Goal: Task Accomplishment & Management: Complete application form

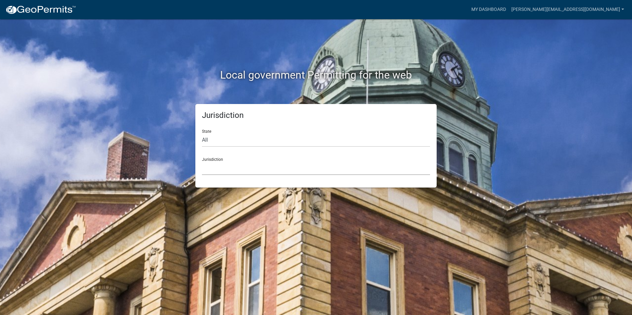
click at [210, 169] on select "[GEOGRAPHIC_DATA], [US_STATE] [GEOGRAPHIC_DATA], [US_STATE][PERSON_NAME][GEOGRA…" at bounding box center [316, 169] width 228 height 14
click at [508, 9] on link "My Dashboard" at bounding box center [489, 9] width 40 height 13
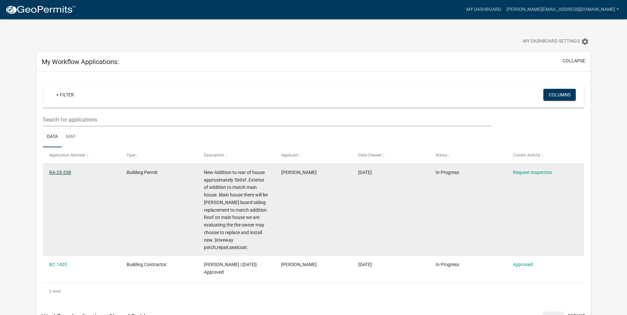
click at [62, 172] on link "RA-25-338" at bounding box center [60, 172] width 22 height 5
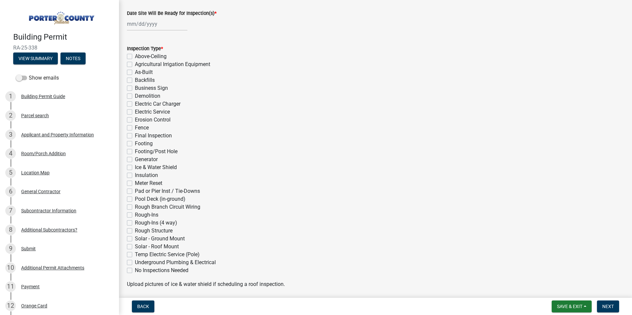
scroll to position [66, 0]
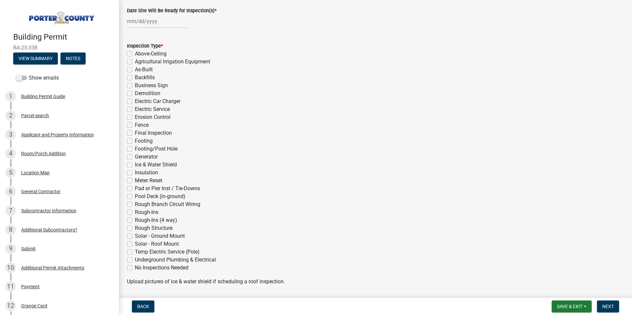
click at [135, 173] on label "Insulation" at bounding box center [146, 173] width 23 height 8
click at [135, 173] on input "Insulation" at bounding box center [137, 171] width 4 height 4
checkbox input "true"
checkbox input "false"
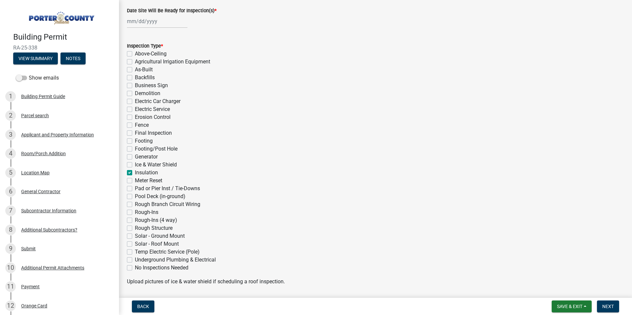
checkbox input "false"
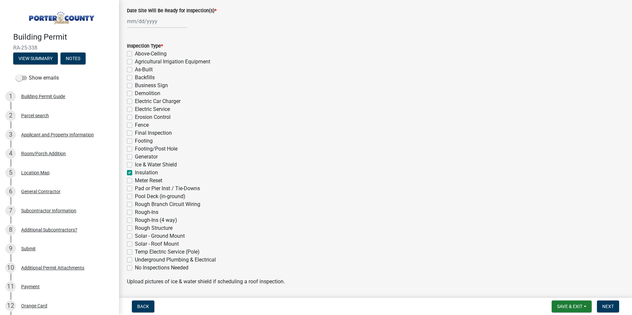
checkbox input "false"
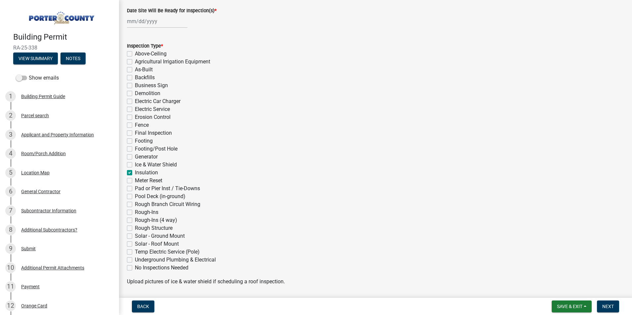
checkbox input "false"
checkbox input "true"
checkbox input "false"
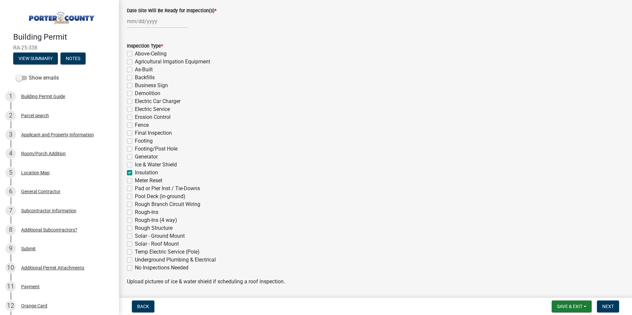
checkbox input "false"
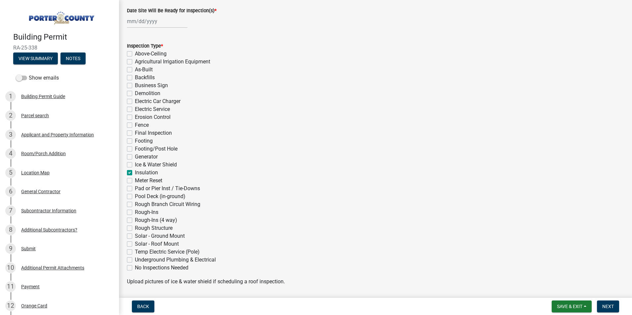
checkbox input "false"
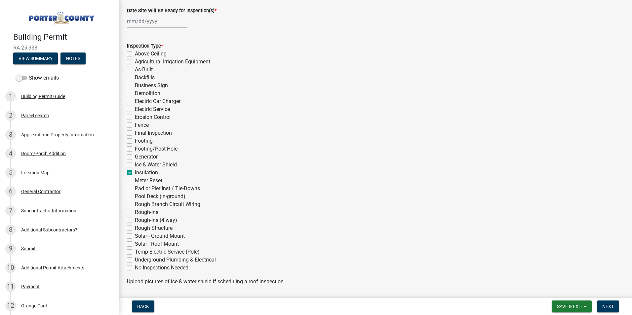
checkbox input "false"
click at [139, 22] on div at bounding box center [157, 22] width 60 height 14
select select "10"
select select "2025"
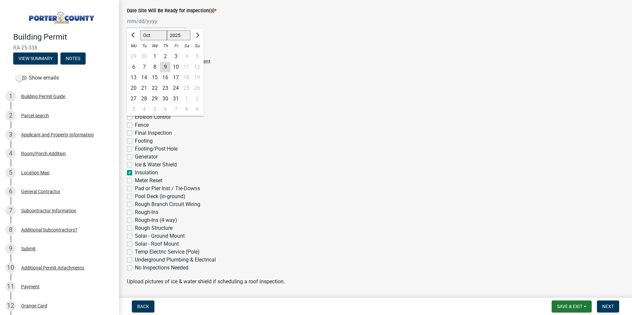
click at [177, 68] on div "10" at bounding box center [175, 67] width 11 height 11
type input "[DATE]"
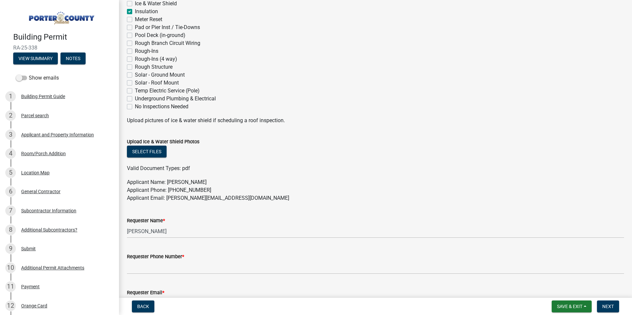
scroll to position [231, 0]
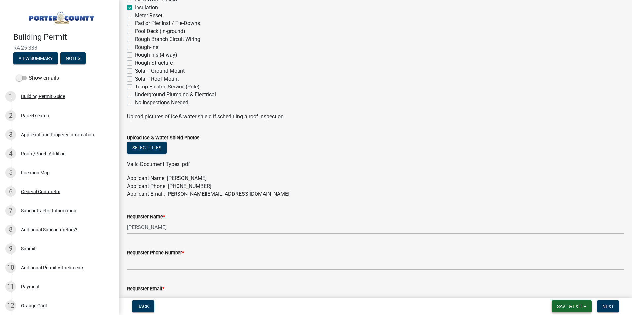
click at [565, 305] on span "Save & Exit" at bounding box center [569, 306] width 25 height 5
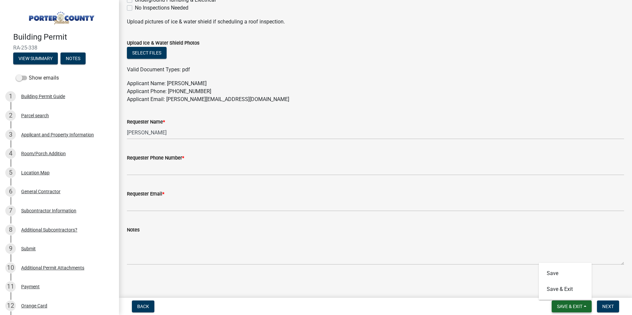
scroll to position [327, 0]
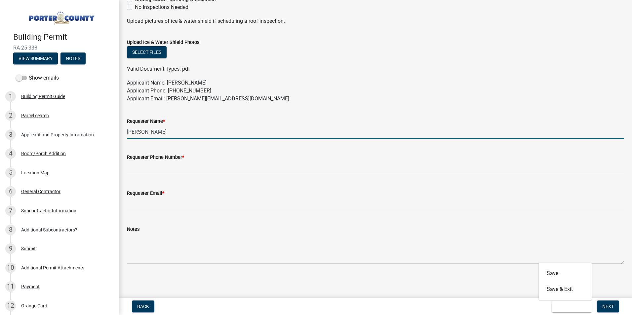
click at [161, 133] on input "[PERSON_NAME]" at bounding box center [375, 132] width 497 height 14
drag, startPoint x: 162, startPoint y: 132, endPoint x: 126, endPoint y: 127, distance: 36.1
click at [126, 129] on div "Requester Name * [PERSON_NAME]" at bounding box center [375, 123] width 507 height 31
type input "[PERSON_NAME]"
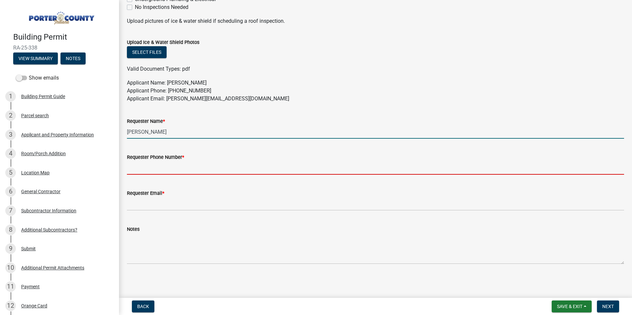
click at [177, 168] on input "Requester Phone Number *" at bounding box center [375, 168] width 497 height 14
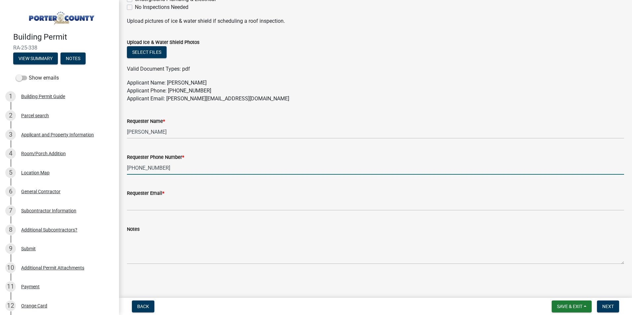
type input "[PHONE_NUMBER]"
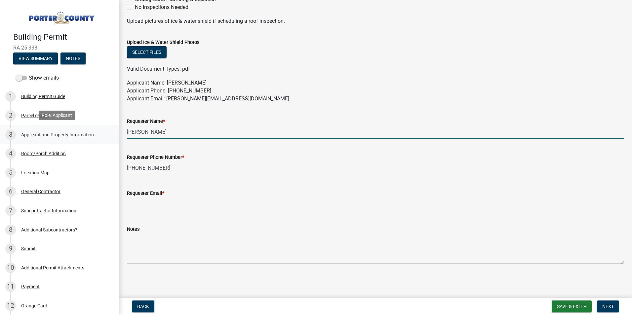
drag, startPoint x: 169, startPoint y: 132, endPoint x: 109, endPoint y: 132, distance: 59.8
click at [109, 132] on div "Building Permit RA-25-338 View Summary Notes Show emails 1 Building Permit Guid…" at bounding box center [316, 157] width 632 height 315
type input "[PERSON_NAME]"
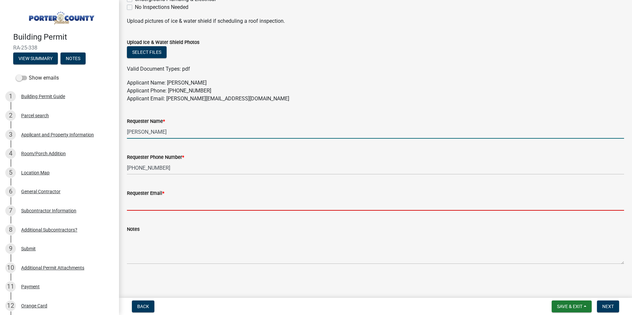
click at [146, 206] on input "Requester Email *" at bounding box center [375, 204] width 497 height 14
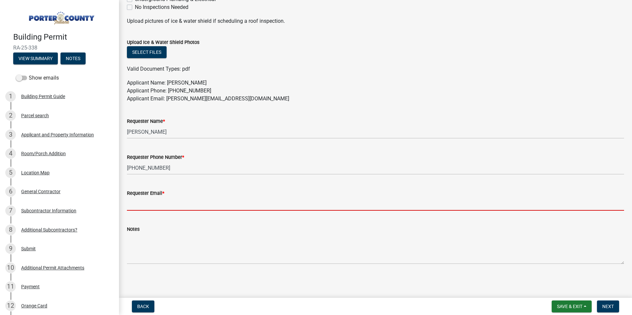
type input "[PERSON_NAME][EMAIL_ADDRESS][DOMAIN_NAME]"
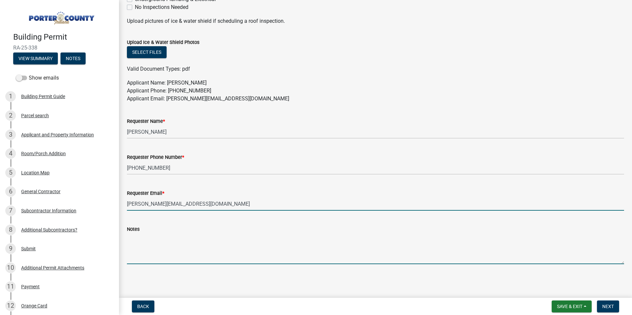
click at [137, 254] on textarea "Notes" at bounding box center [375, 248] width 497 height 31
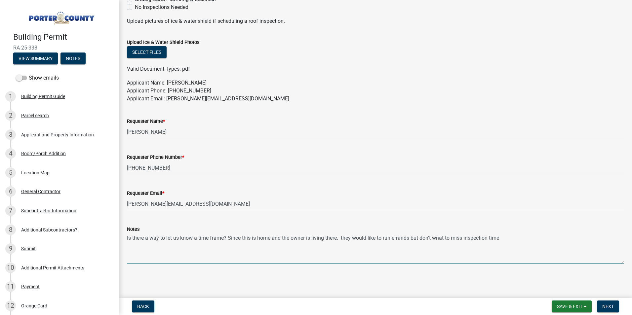
click at [411, 238] on textarea "Is there a way to let us know a time frame? Since this is home and the owner is…" at bounding box center [375, 248] width 497 height 31
click at [565, 238] on textarea "Is there a way to let us know a time frame? Since this is home and the owner is…" at bounding box center [375, 248] width 497 height 31
click at [343, 238] on textarea "Is there a way to let us know a time frame? Since this is home and the owner is…" at bounding box center [375, 248] width 497 height 31
drag, startPoint x: 433, startPoint y: 238, endPoint x: 343, endPoint y: 239, distance: 90.2
click at [343, 239] on textarea "Is there a way to let us know a time frame? Since this is home and the owner is…" at bounding box center [375, 248] width 497 height 31
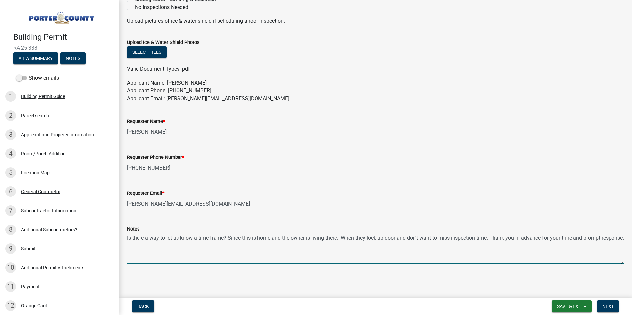
click at [366, 238] on textarea "Is there a way to let us know a time frame? Since this is home and the owner is…" at bounding box center [375, 248] width 497 height 31
click at [423, 237] on textarea "Is there a way to let us know a time frame? Since this is home and the owner is…" at bounding box center [375, 248] width 497 height 31
type textarea "Is there a way to let us know a time frame? Since this is home and the owner is…"
click at [605, 307] on span "Next" at bounding box center [608, 306] width 12 height 5
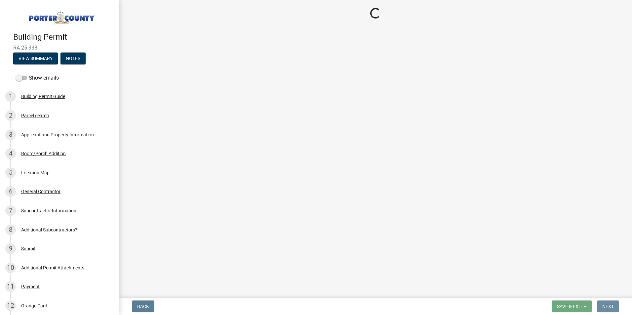
scroll to position [0, 0]
